Goal: Task Accomplishment & Management: Manage account settings

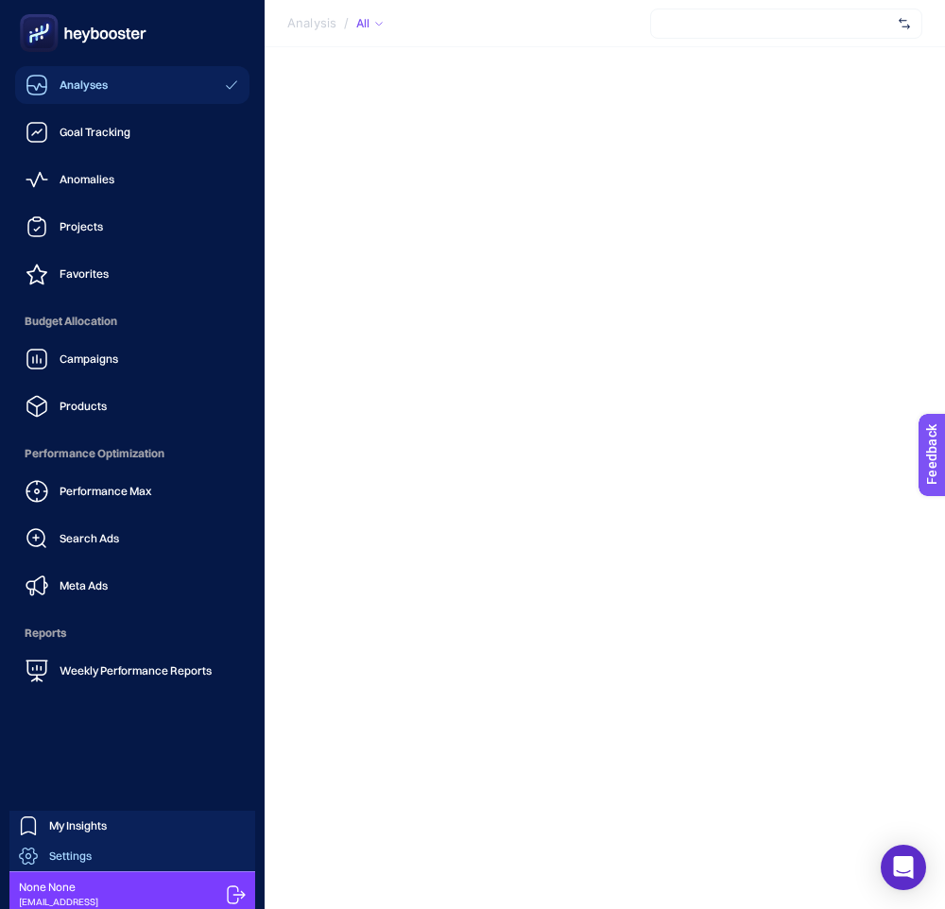
click at [118, 849] on link "Settings" at bounding box center [132, 856] width 246 height 30
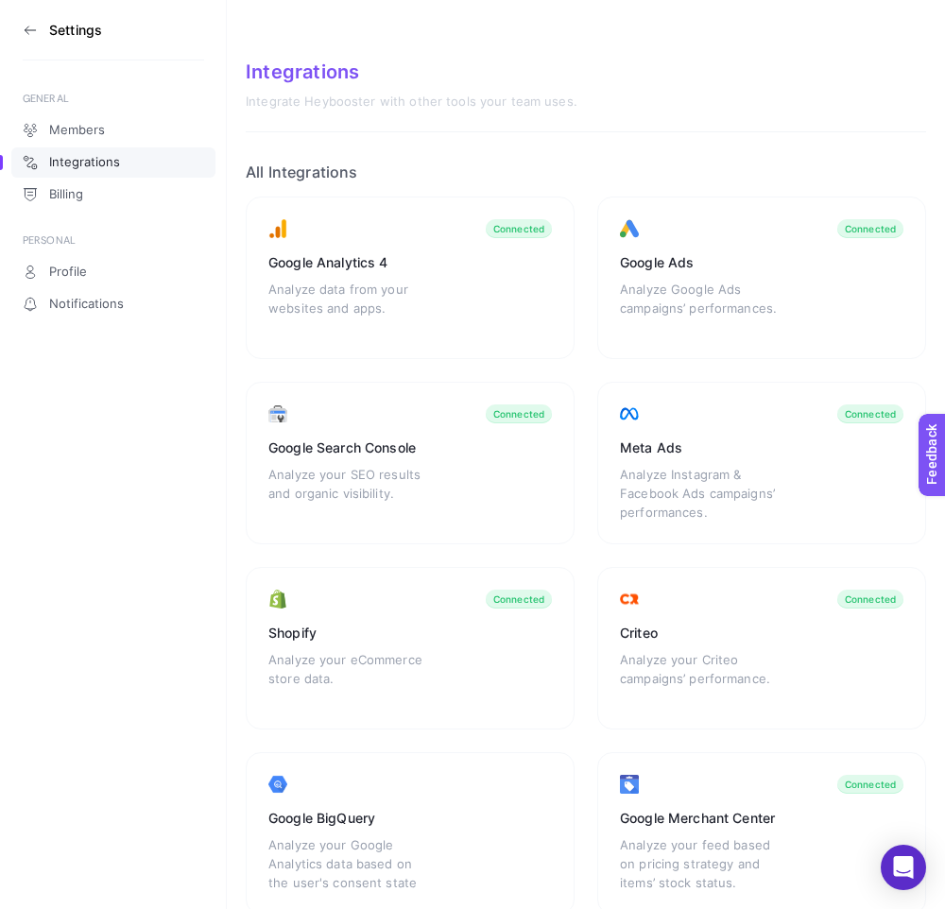
click at [29, 31] on icon at bounding box center [30, 30] width 15 height 15
